Goal: Task Accomplishment & Management: Manage account settings

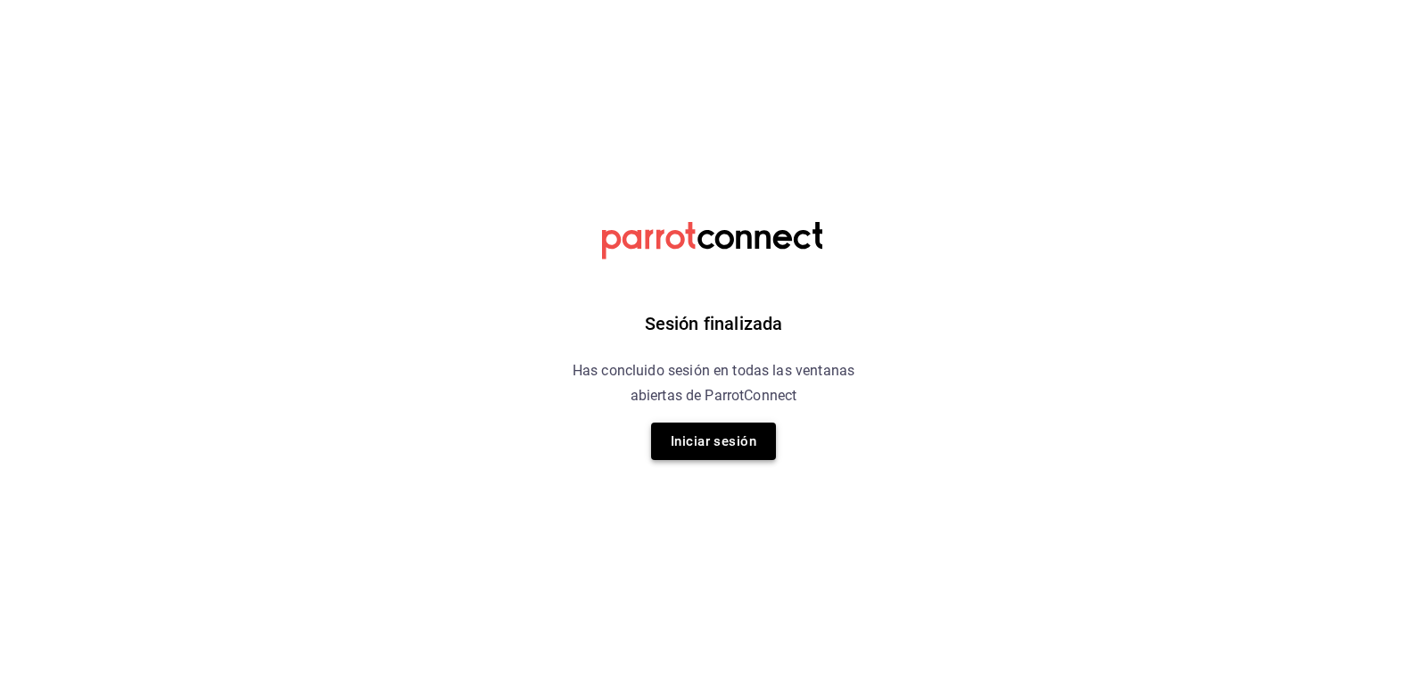
click at [722, 448] on button "Iniciar sesión" at bounding box center [713, 441] width 125 height 37
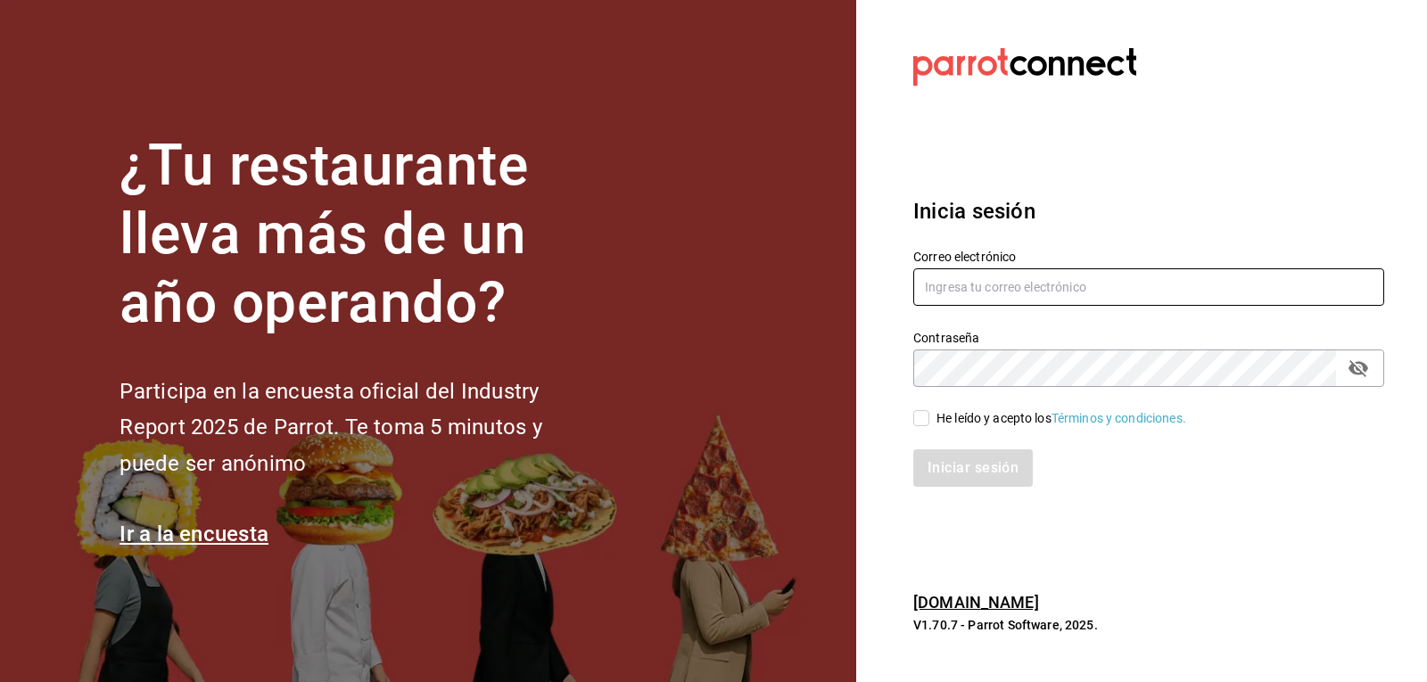
type input "ryoshi.masaryk@grupocosteno.com"
drag, startPoint x: 921, startPoint y: 425, endPoint x: 927, endPoint y: 443, distance: 19.5
click at [921, 425] on input "He leído y acepto los Términos y condiciones." at bounding box center [921, 418] width 16 height 16
checkbox input "true"
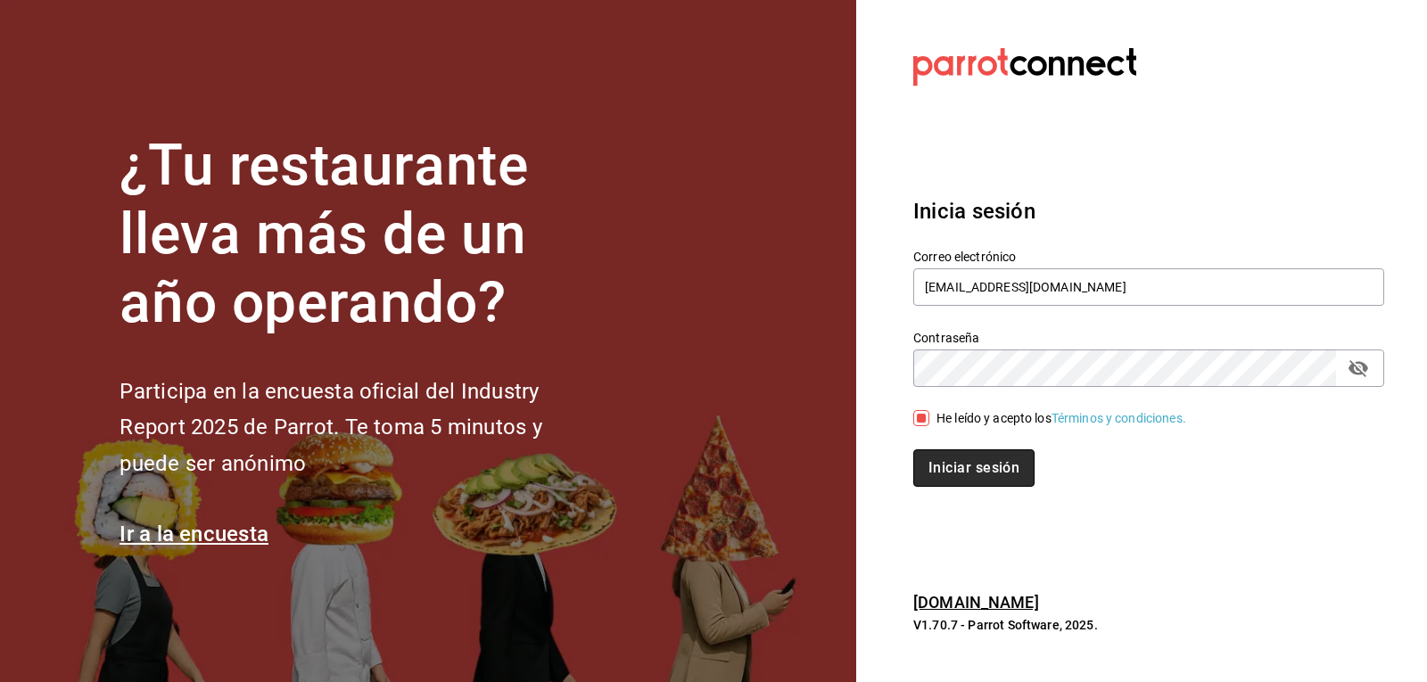
click at [944, 457] on button "Iniciar sesión" at bounding box center [973, 468] width 121 height 37
